Goal: Information Seeking & Learning: Find specific fact

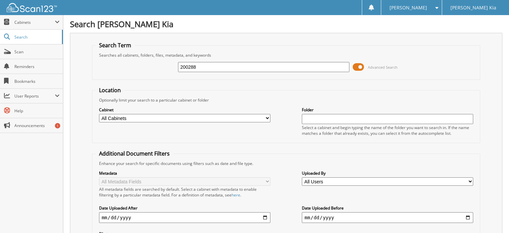
drag, startPoint x: 209, startPoint y: 68, endPoint x: 158, endPoint y: 68, distance: 50.9
click at [158, 68] on div "200288 Advanced Search" at bounding box center [286, 67] width 381 height 18
type input "202789"
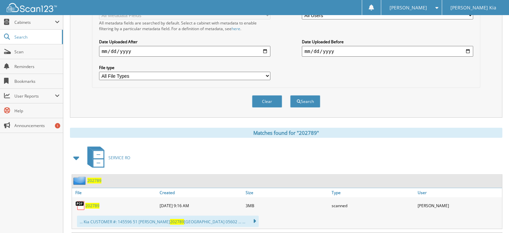
scroll to position [201, 0]
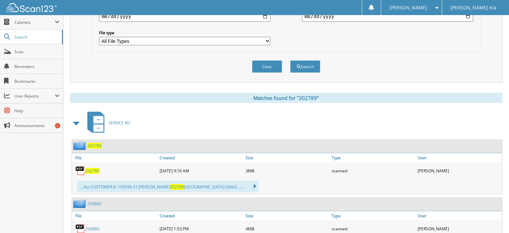
click at [95, 168] on span "202789" at bounding box center [92, 171] width 14 height 6
